Goal: Task Accomplishment & Management: Complete application form

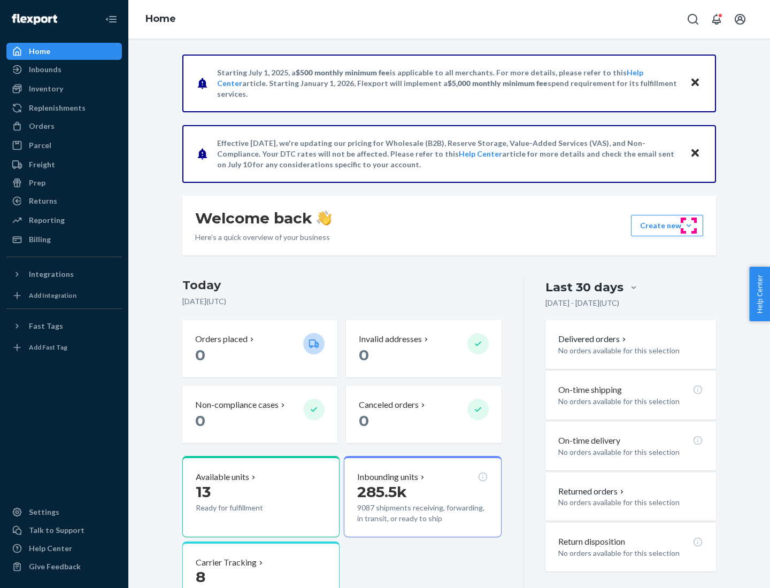
click at [689, 226] on button "Create new Create new inbound Create new order Create new product" at bounding box center [667, 225] width 72 height 21
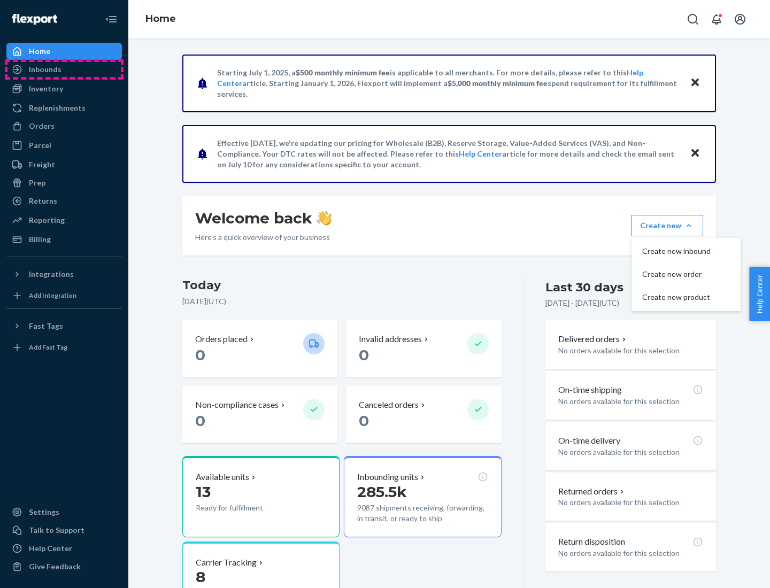
click at [64, 69] on div "Inbounds" at bounding box center [63, 69] width 113 height 15
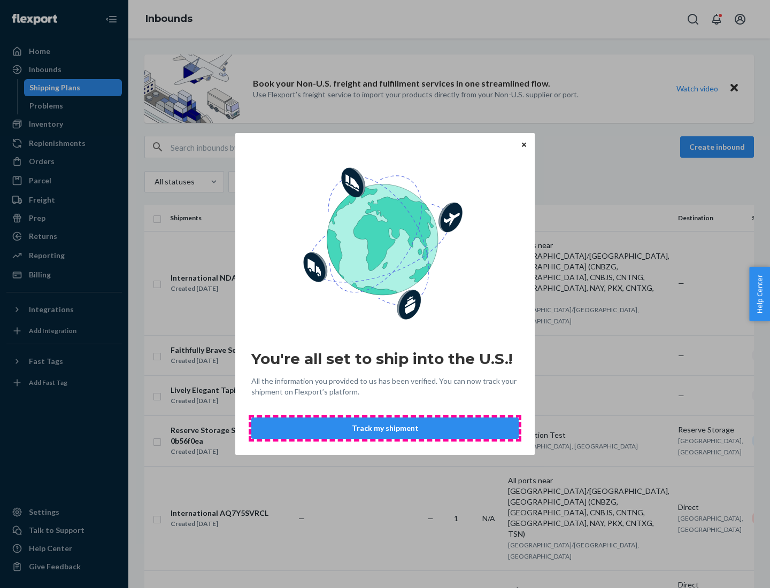
click at [385, 428] on button "Track my shipment" at bounding box center [384, 428] width 267 height 21
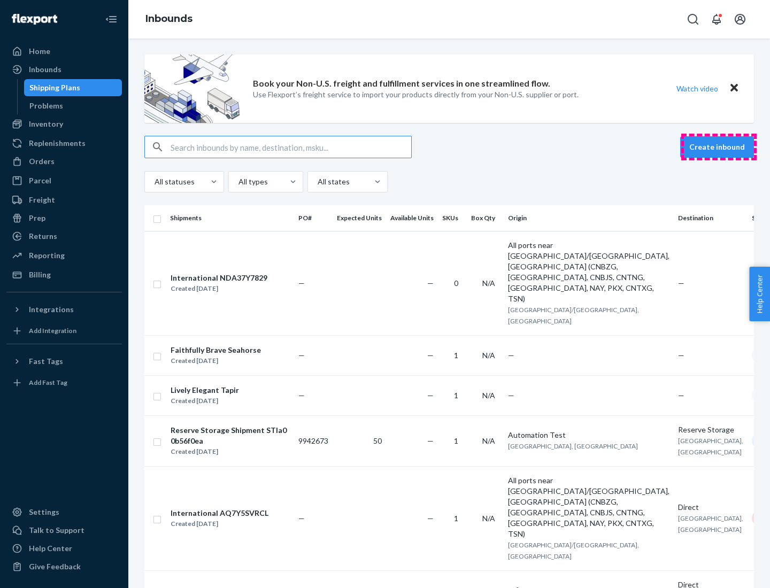
click at [719, 147] on button "Create inbound" at bounding box center [717, 146] width 74 height 21
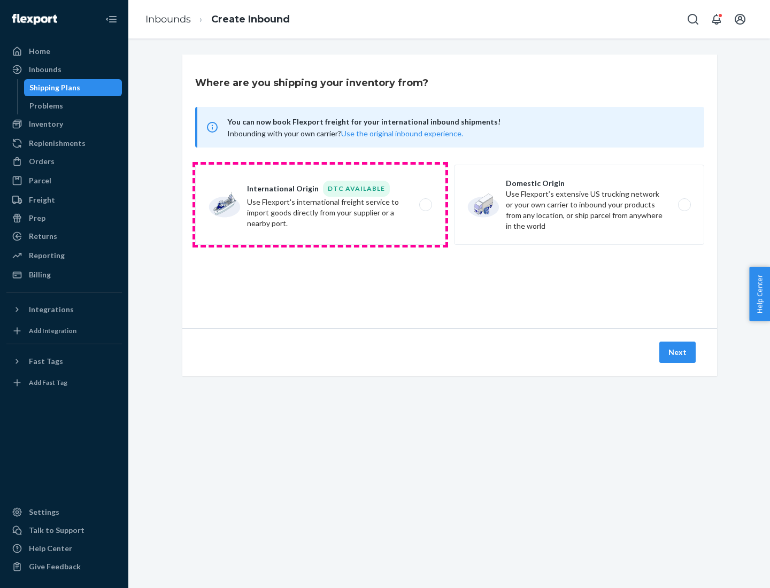
click at [320, 205] on label "International Origin DTC Available Use Flexport's international freight service…" at bounding box center [320, 205] width 250 height 80
click at [425, 205] on input "International Origin DTC Available Use Flexport's international freight service…" at bounding box center [428, 205] width 7 height 7
radio input "true"
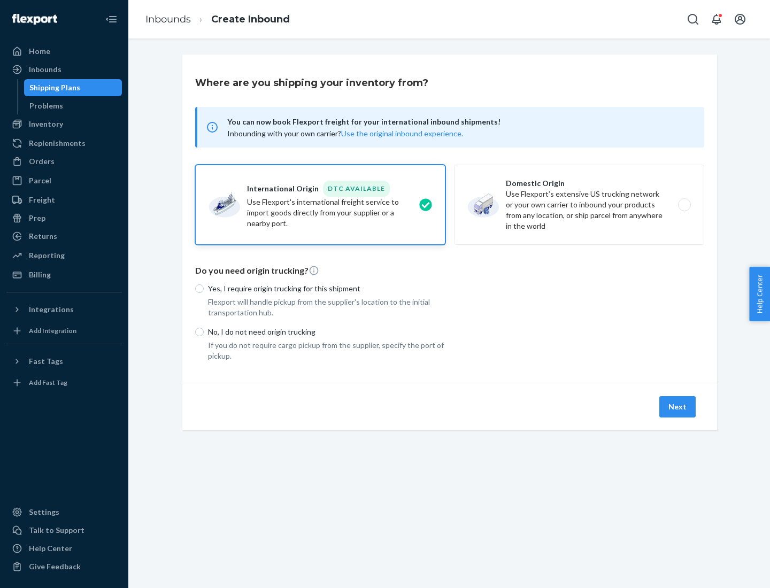
click at [327, 331] on p "No, I do not need origin trucking" at bounding box center [326, 332] width 237 height 11
click at [204, 331] on input "No, I do not need origin trucking" at bounding box center [199, 332] width 9 height 9
radio input "true"
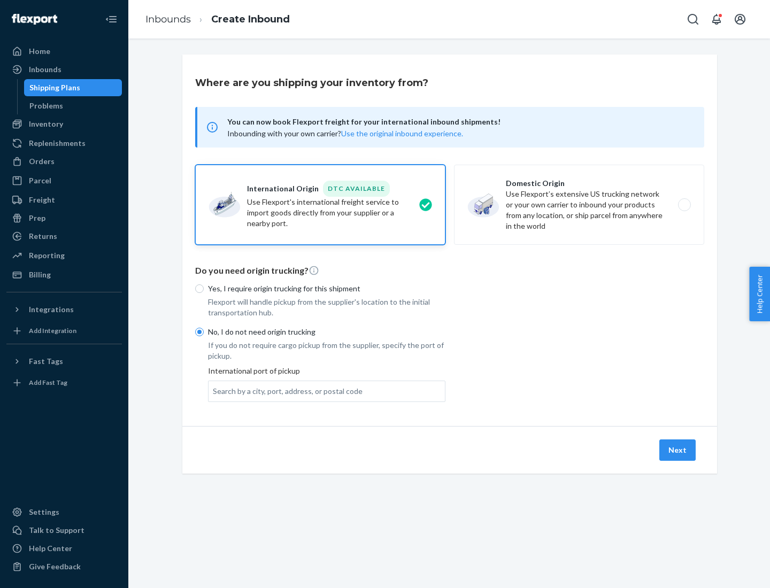
click at [285, 391] on div "Search by a city, port, address, or postal code" at bounding box center [288, 391] width 150 height 11
click at [214, 391] on input "Search by a city, port, address, or postal code" at bounding box center [213, 391] width 1 height 11
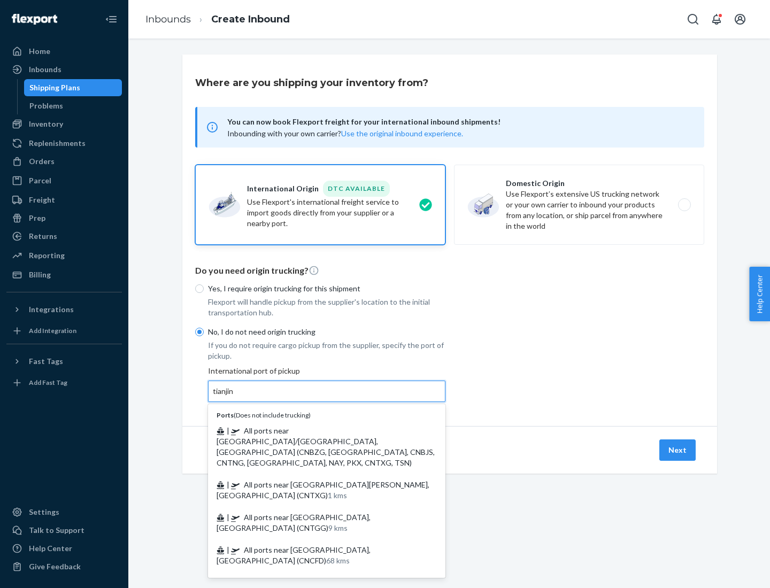
click at [316, 430] on span "| All ports near [GEOGRAPHIC_DATA]/[GEOGRAPHIC_DATA], [GEOGRAPHIC_DATA] (CNBZG,…" at bounding box center [326, 446] width 218 height 41
click at [235, 397] on input "tianjin" at bounding box center [224, 391] width 22 height 11
type input "All ports near [GEOGRAPHIC_DATA]/[GEOGRAPHIC_DATA], [GEOGRAPHIC_DATA] (CNBZG, […"
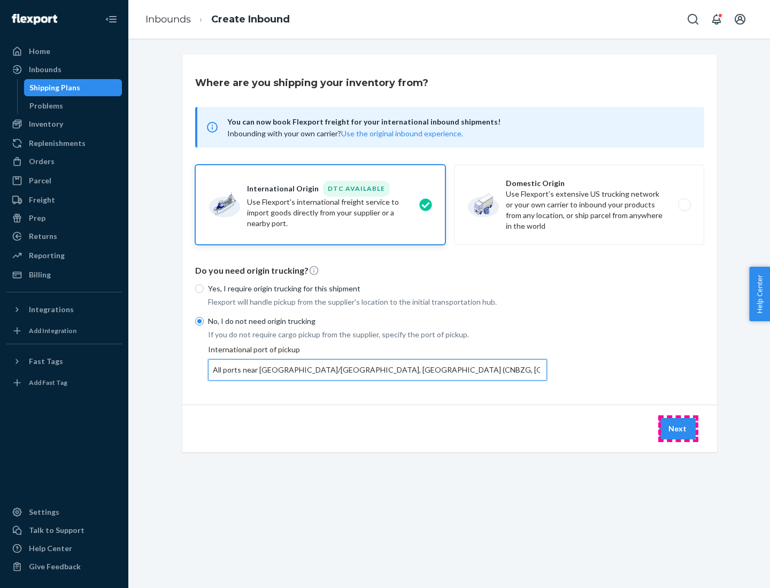
click at [678, 428] on button "Next" at bounding box center [677, 428] width 36 height 21
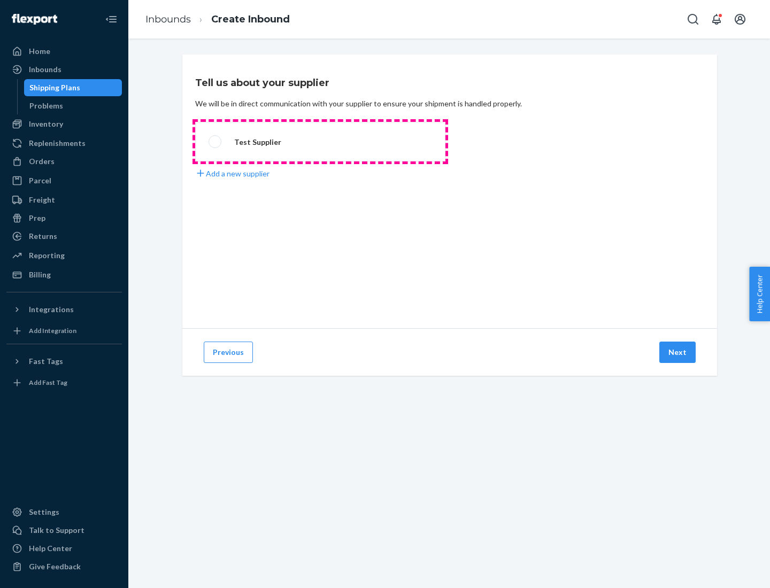
click at [320, 142] on label "Test Supplier" at bounding box center [320, 142] width 250 height 40
click at [215, 142] on input "Test Supplier" at bounding box center [211, 141] width 7 height 7
radio input "true"
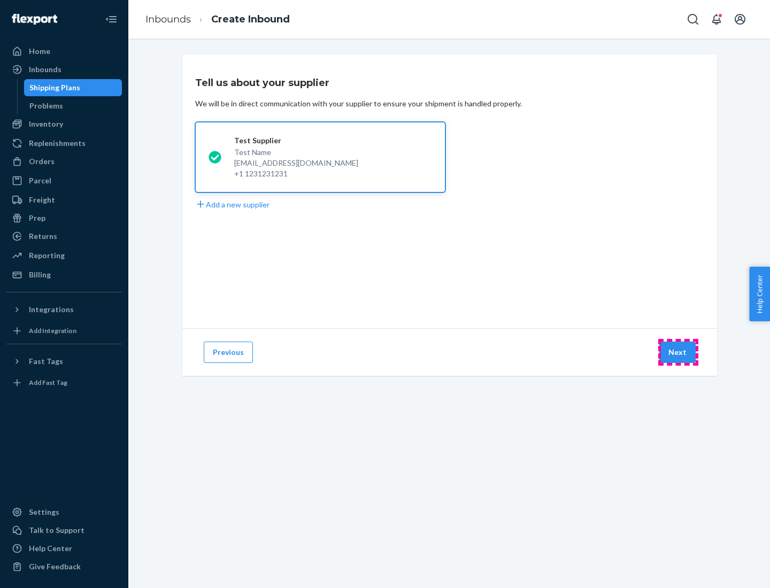
click at [678, 352] on button "Next" at bounding box center [677, 352] width 36 height 21
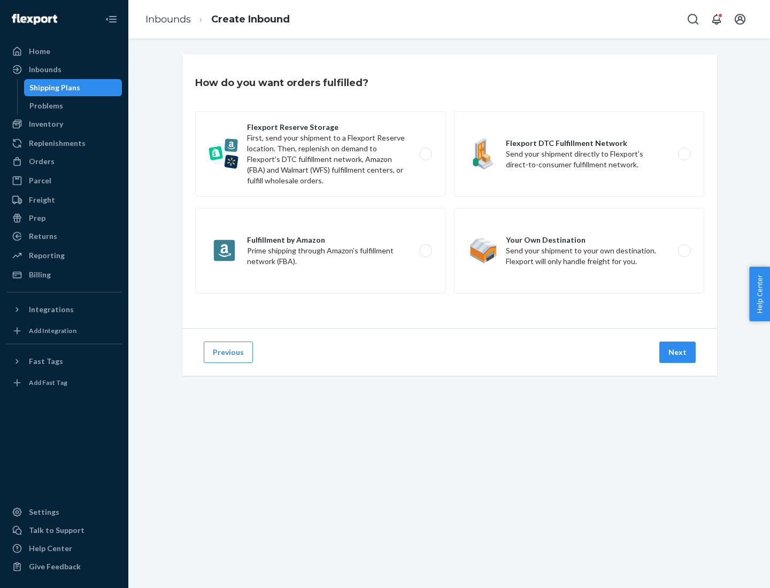
click at [320, 154] on label "Flexport Reserve Storage First, send your shipment to a Flexport Reserve locati…" at bounding box center [320, 154] width 250 height 86
click at [425, 154] on input "Flexport Reserve Storage First, send your shipment to a Flexport Reserve locati…" at bounding box center [428, 154] width 7 height 7
radio input "true"
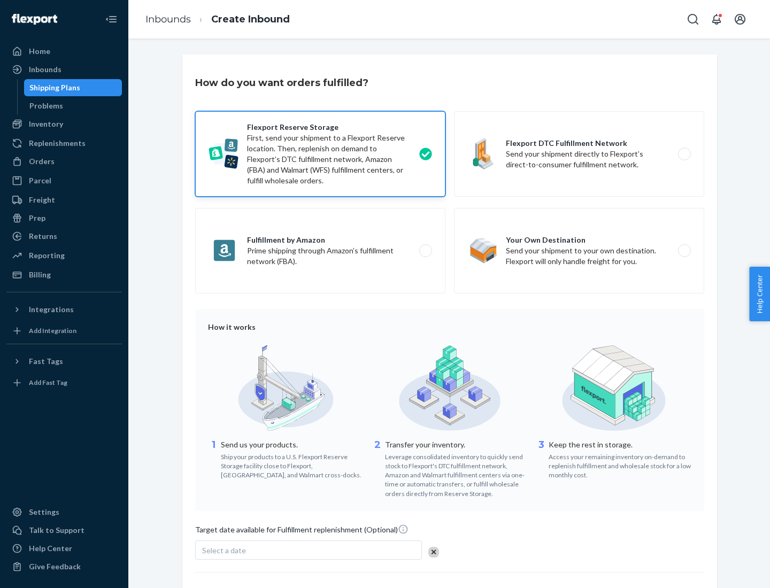
scroll to position [88, 0]
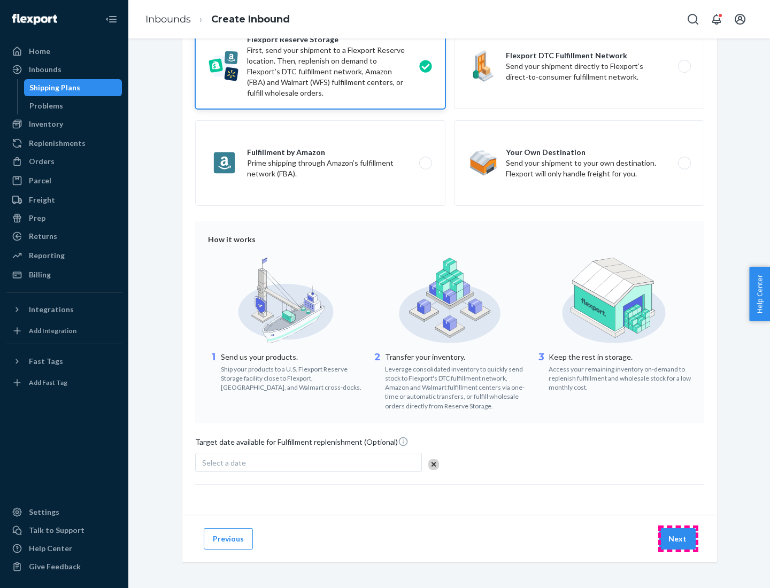
click at [678, 538] on button "Next" at bounding box center [677, 538] width 36 height 21
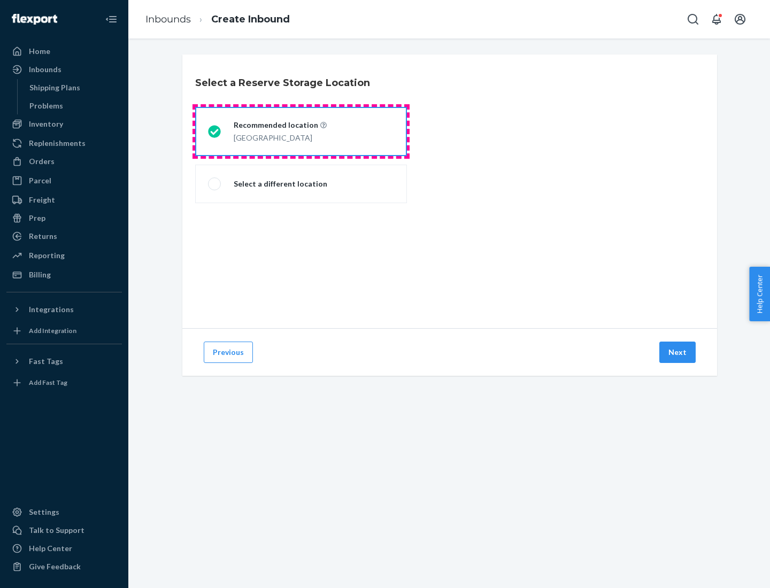
click at [301, 132] on div "[GEOGRAPHIC_DATA]" at bounding box center [280, 136] width 93 height 13
click at [215, 132] on input "Recommended location [GEOGRAPHIC_DATA]" at bounding box center [211, 131] width 7 height 7
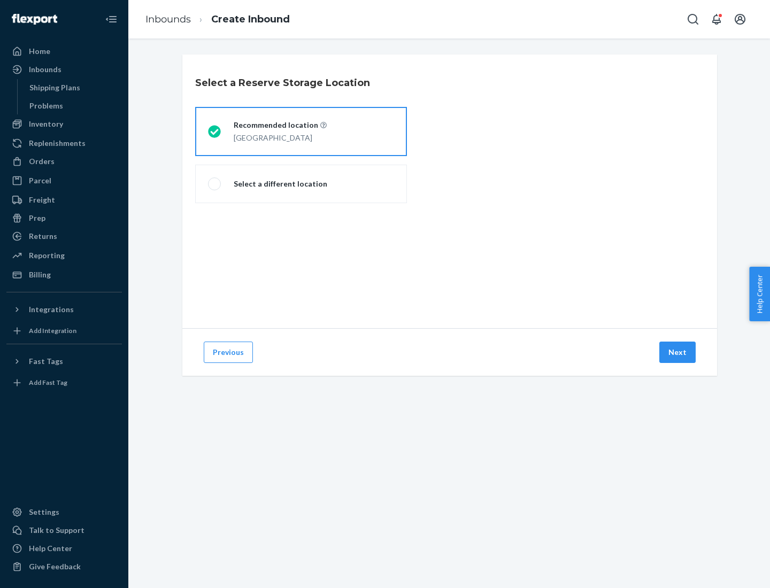
click at [678, 352] on button "Next" at bounding box center [677, 352] width 36 height 21
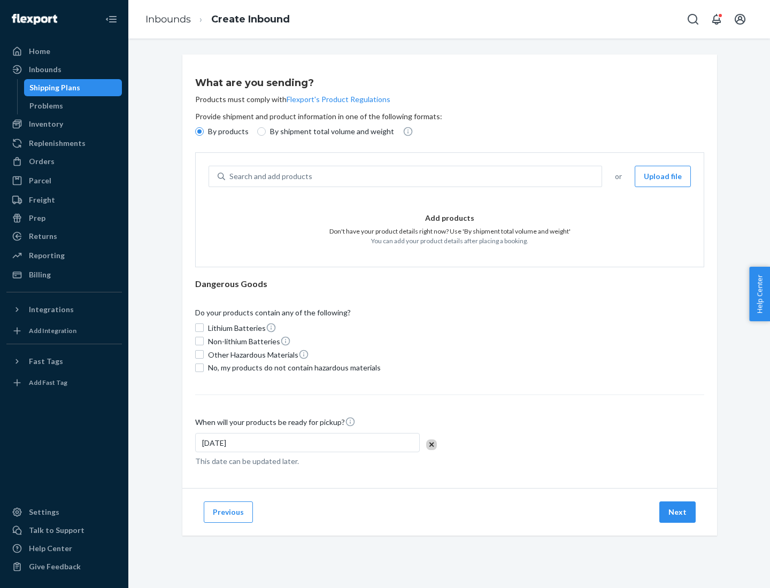
click at [414, 176] on div "Search and add products" at bounding box center [413, 176] width 376 height 19
click at [230, 176] on input "Search and add products" at bounding box center [229, 176] width 1 height 11
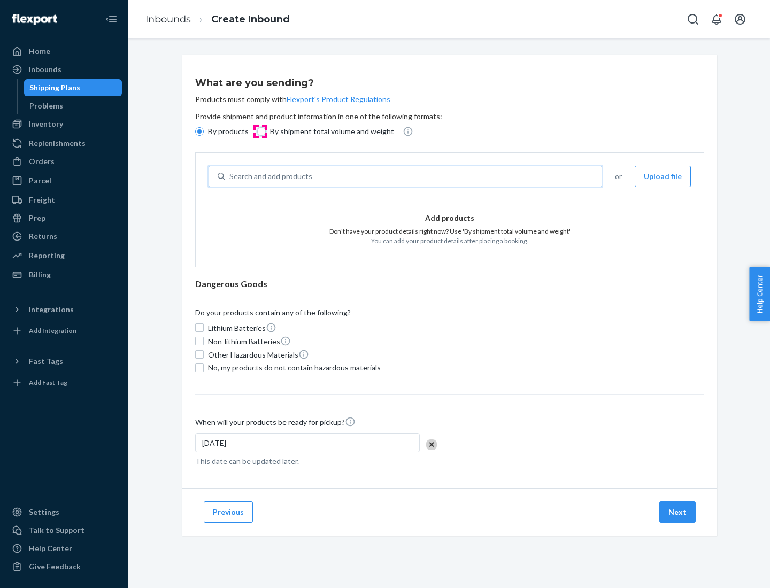
click at [260, 132] on input "By shipment total volume and weight" at bounding box center [261, 131] width 9 height 9
radio input "true"
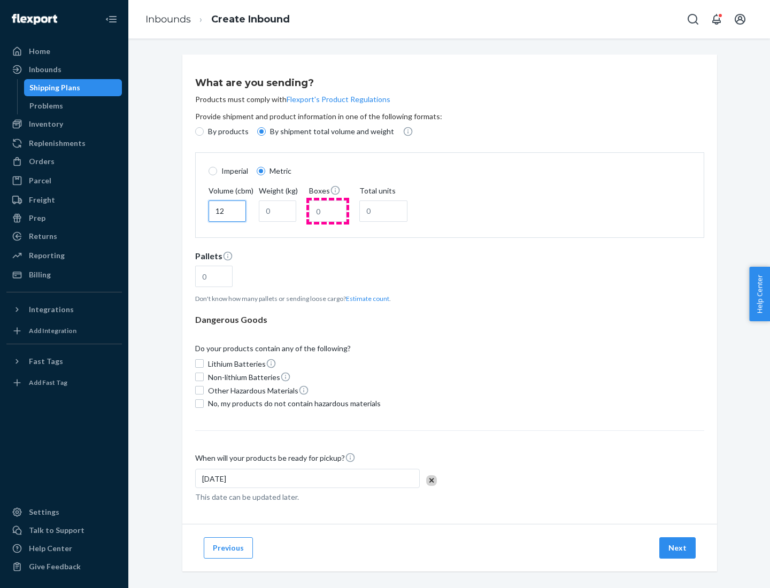
type input "12"
type input "22"
type input "222"
type input "121"
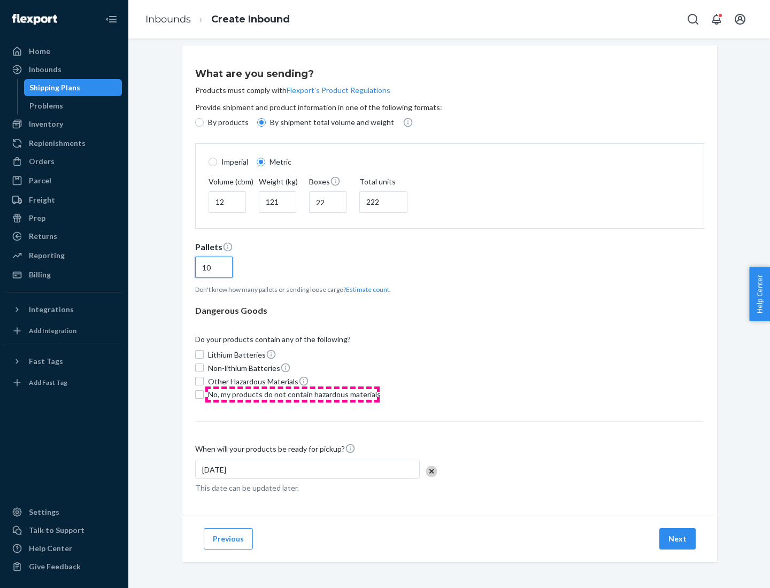
type input "10"
click at [292, 394] on span "No, my products do not contain hazardous materials" at bounding box center [294, 394] width 173 height 11
click at [204, 394] on input "No, my products do not contain hazardous materials" at bounding box center [199, 394] width 9 height 9
checkbox input "true"
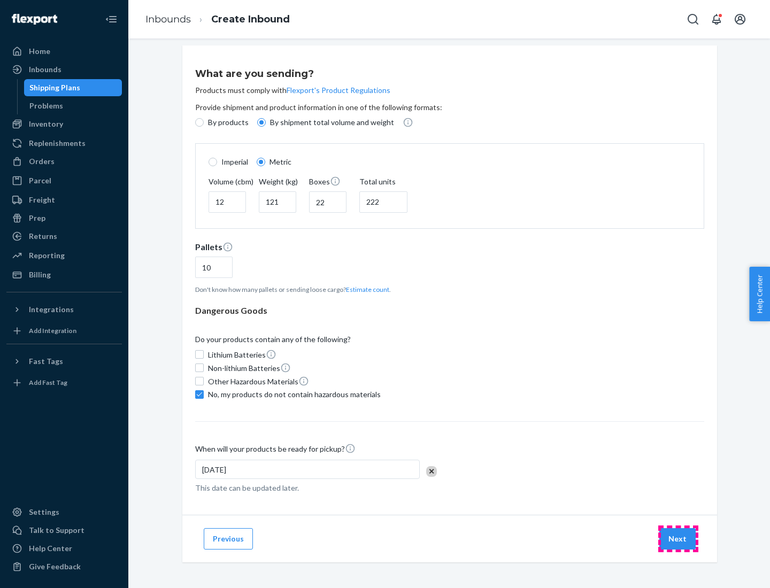
click at [678, 538] on button "Next" at bounding box center [677, 538] width 36 height 21
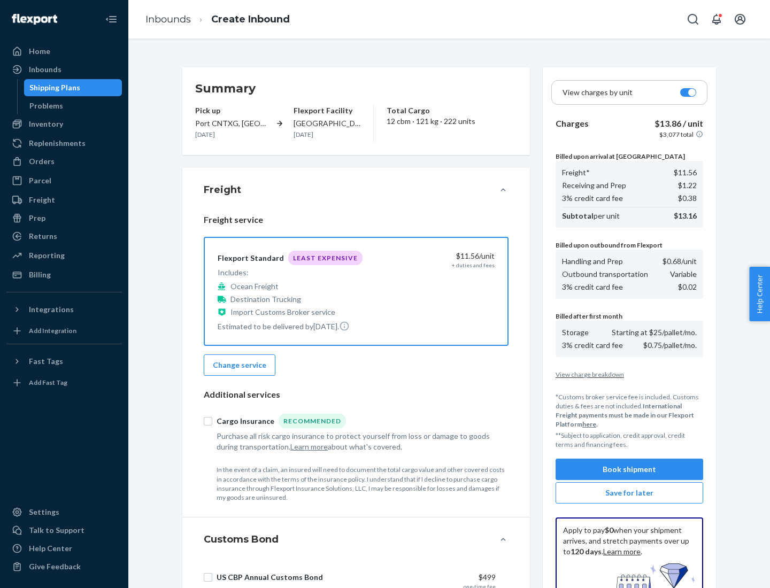
scroll to position [156, 0]
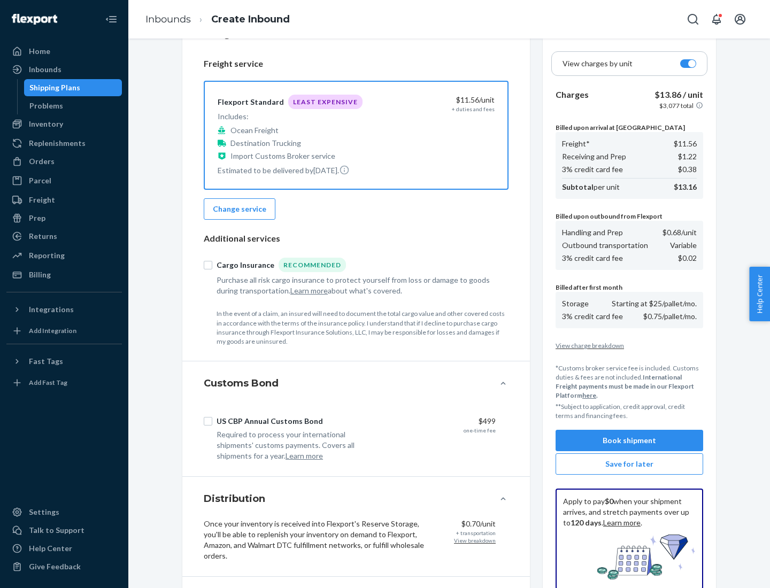
click at [629, 441] on button "Book shipment" at bounding box center [629, 440] width 148 height 21
